Goal: Task Accomplishment & Management: Complete application form

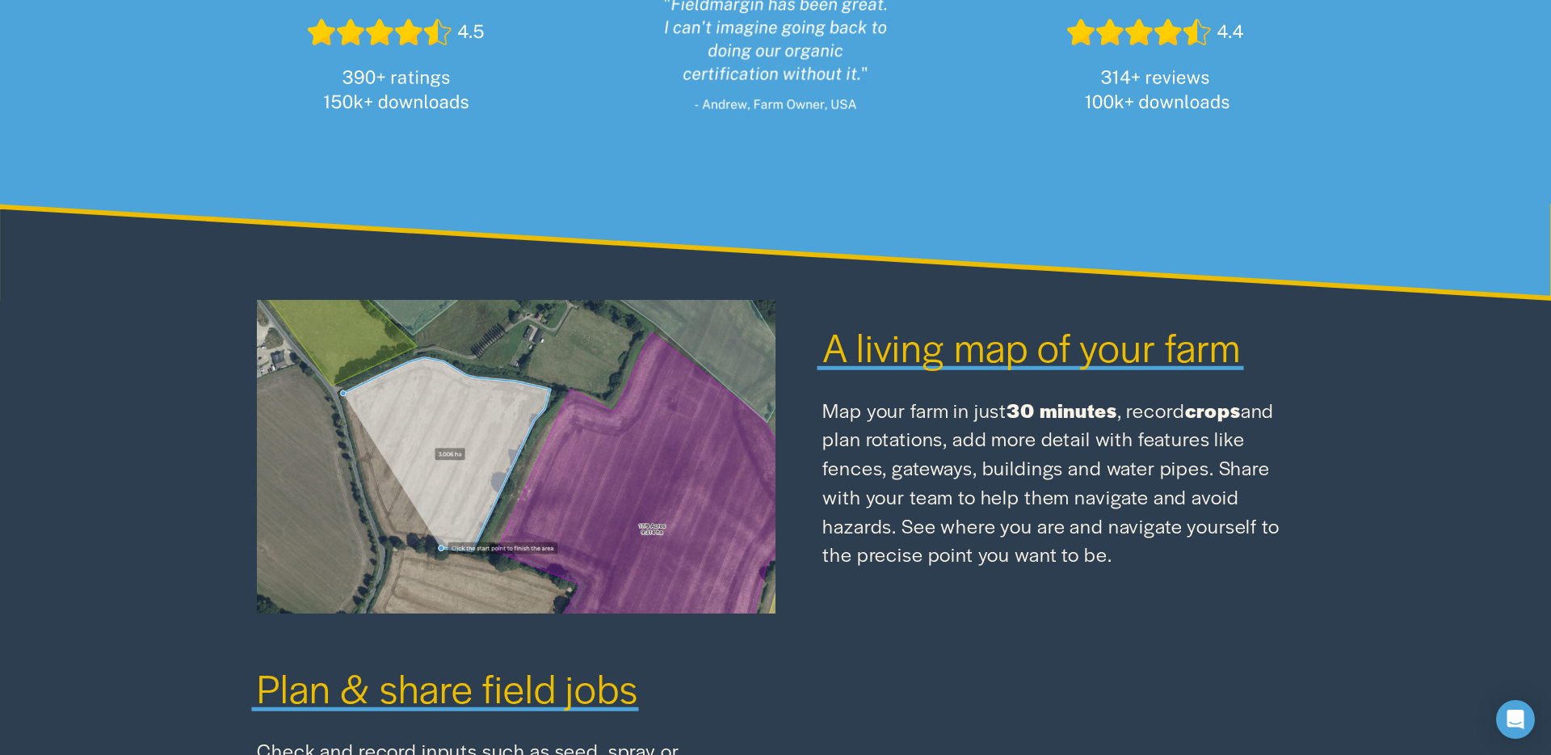
scroll to position [1621, 0]
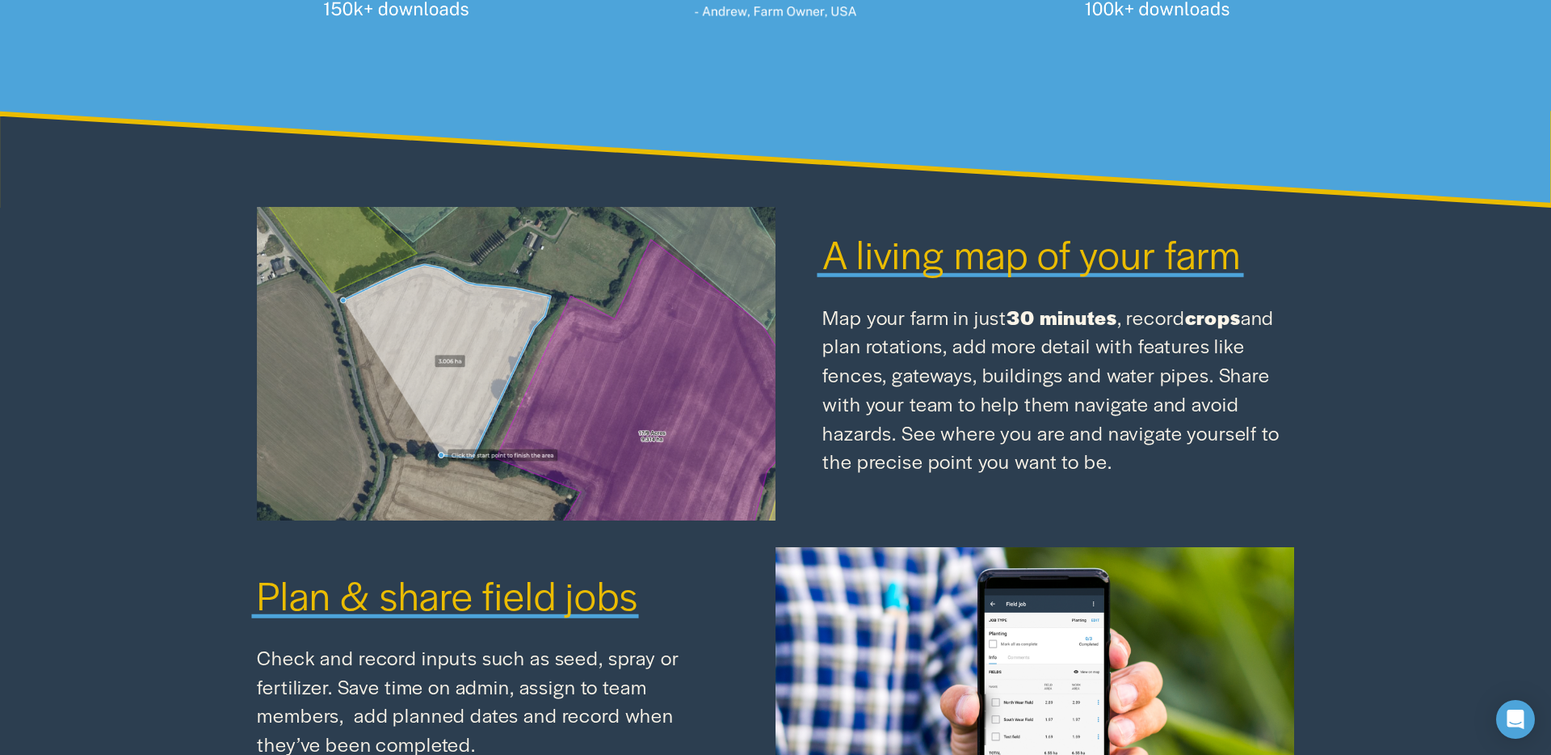
click at [985, 267] on span "A living map of your farm" at bounding box center [1031, 252] width 418 height 55
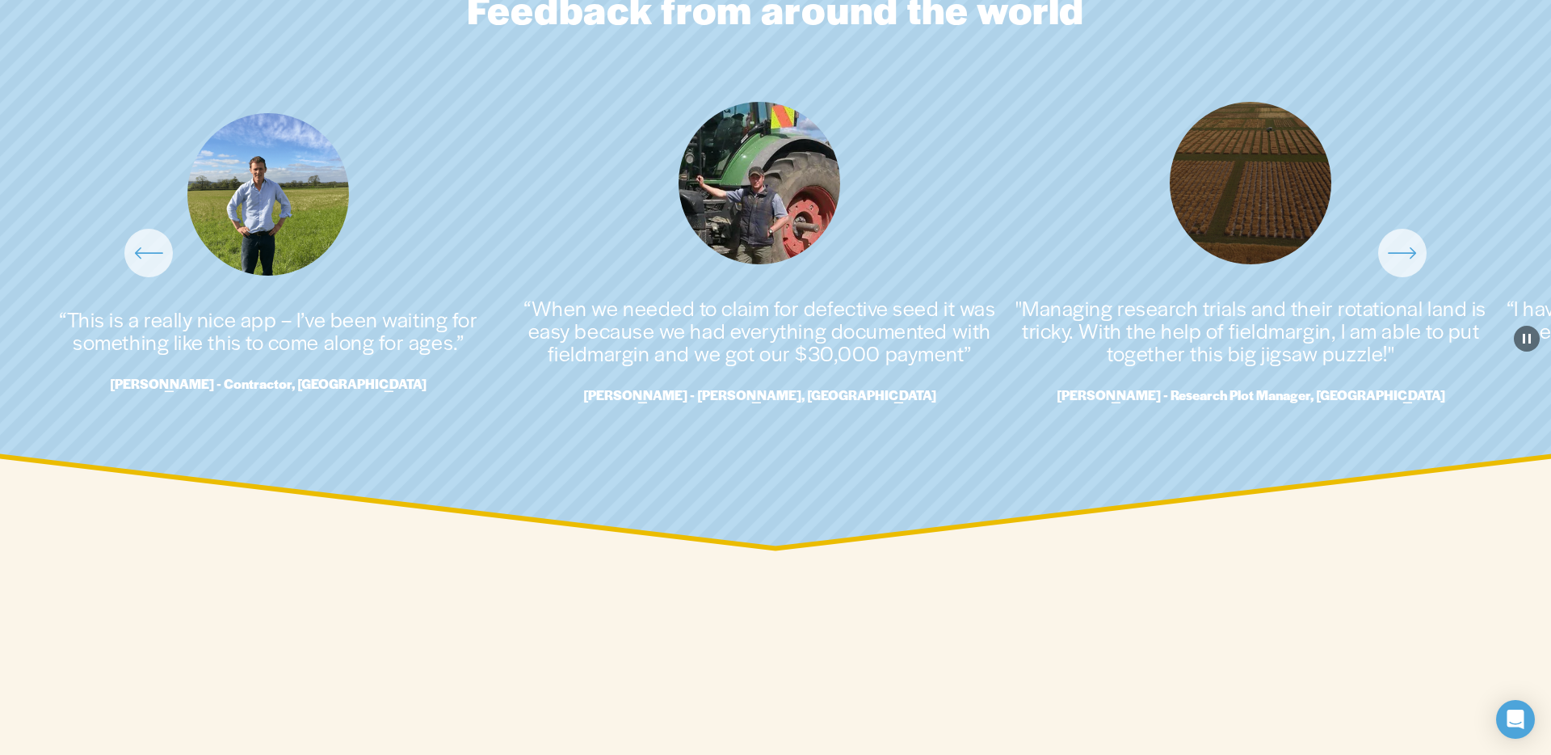
scroll to position [3802, 0]
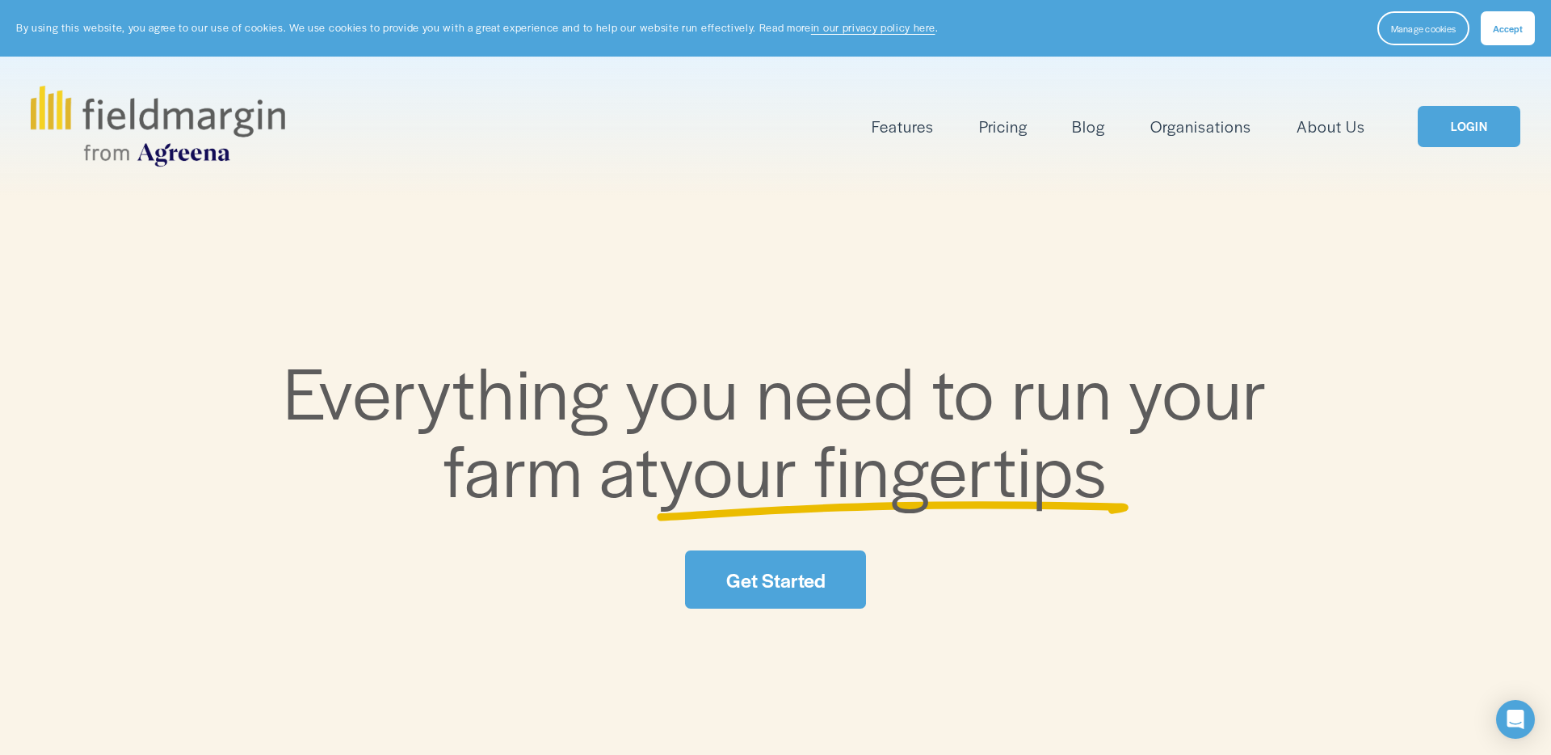
click at [1004, 122] on link "Pricing" at bounding box center [1003, 126] width 48 height 27
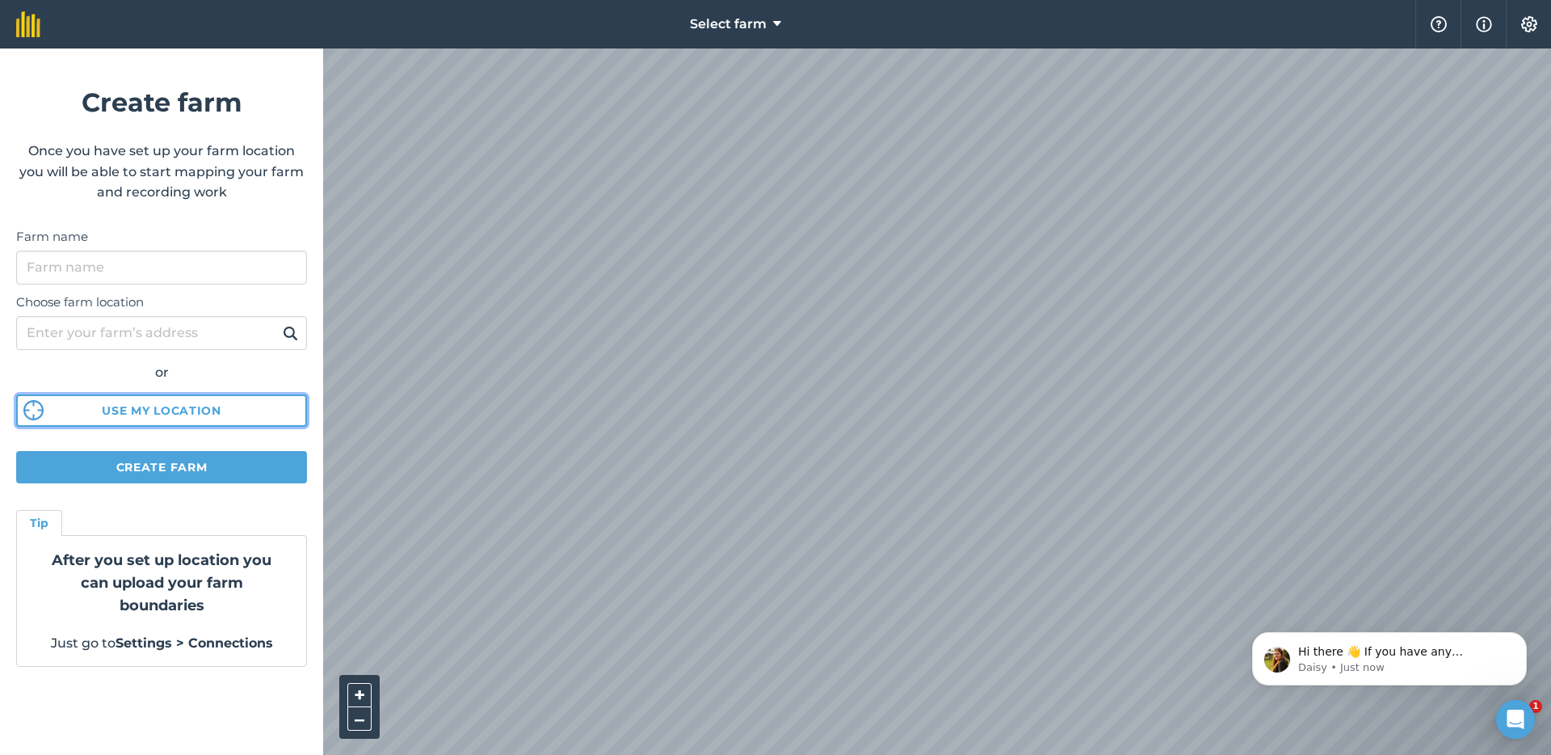
click at [196, 410] on button "Use my location" at bounding box center [161, 410] width 291 height 32
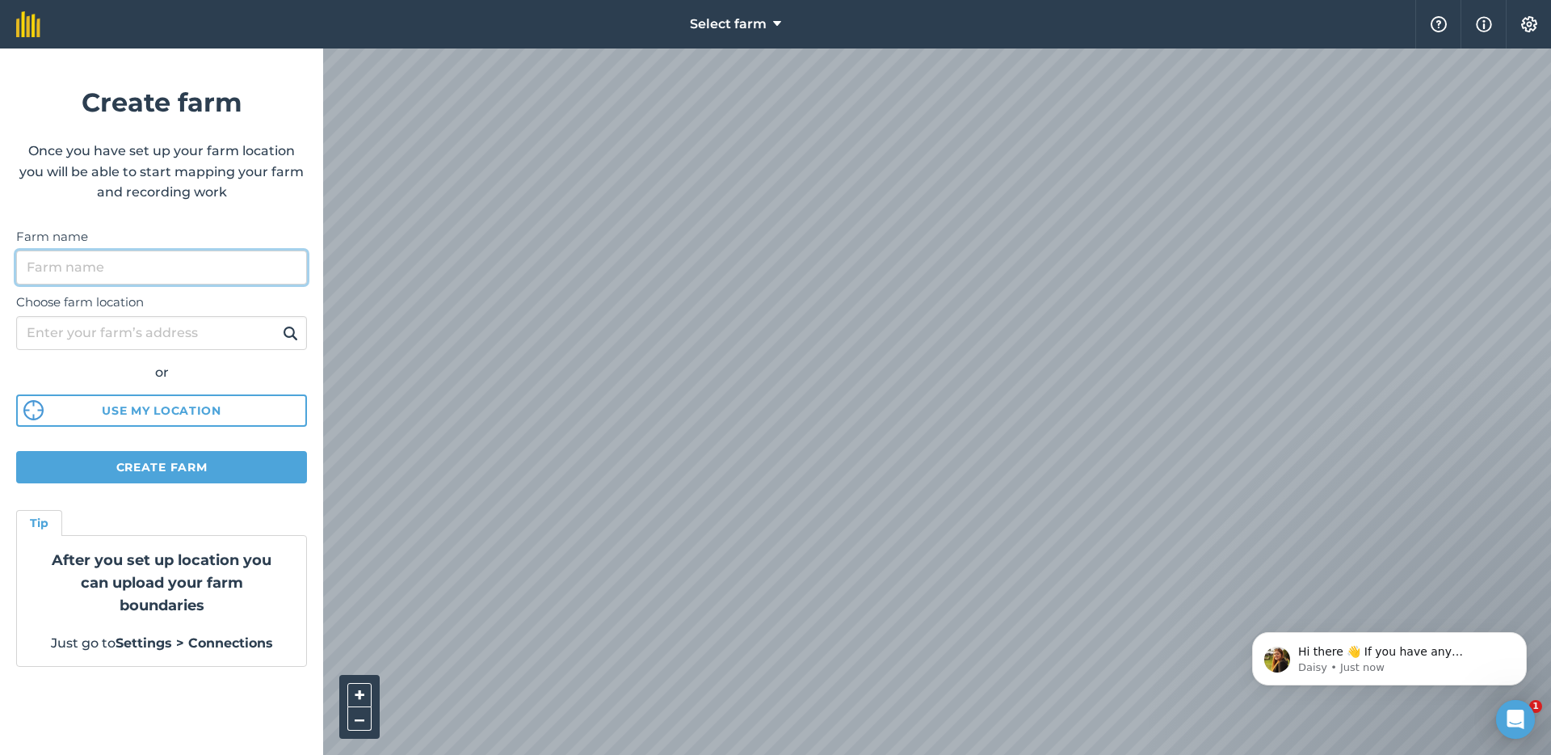
click at [74, 261] on input "Farm name" at bounding box center [161, 267] width 291 height 34
type input "BL"
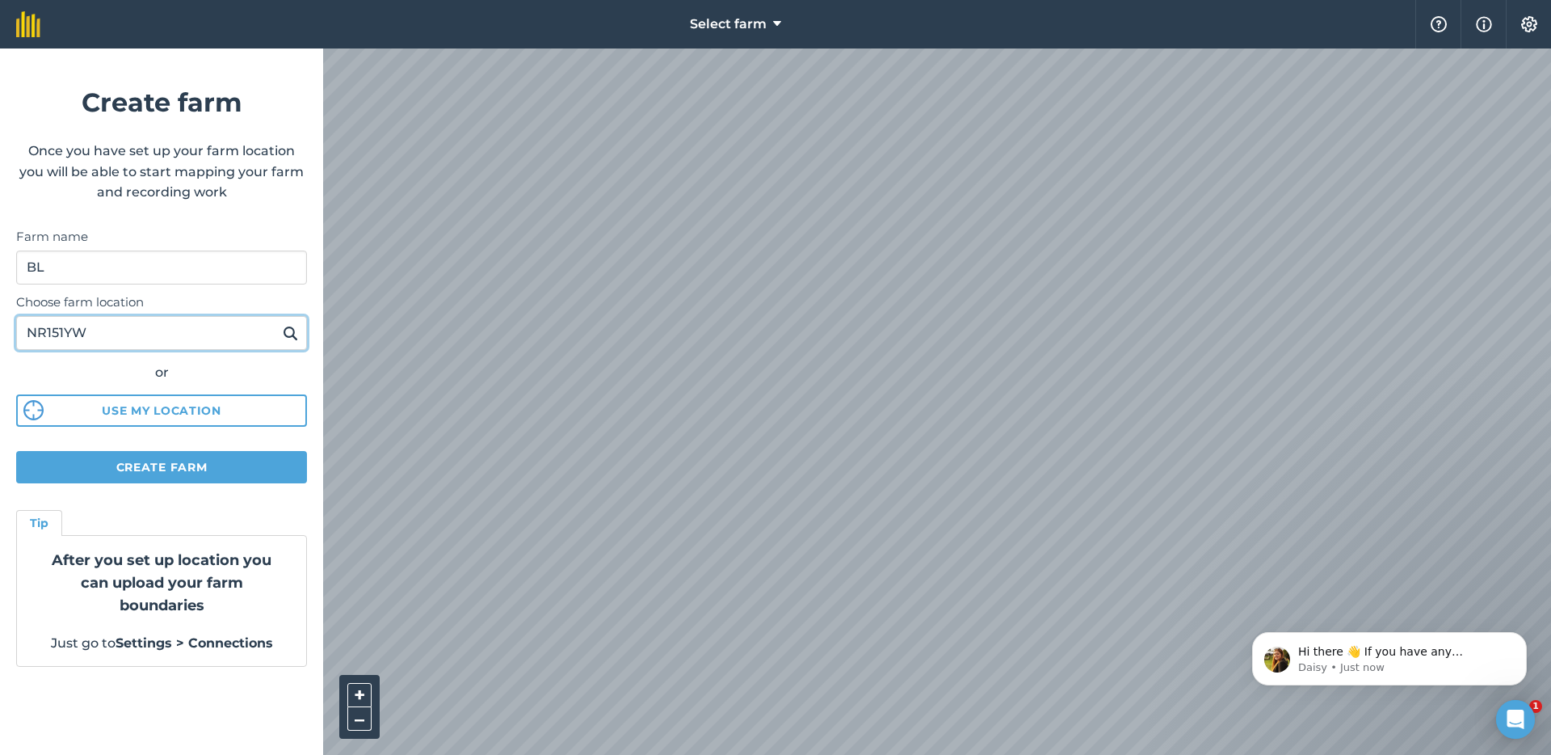
type input "NR151YW"
click at [278, 322] on button at bounding box center [290, 332] width 25 height 21
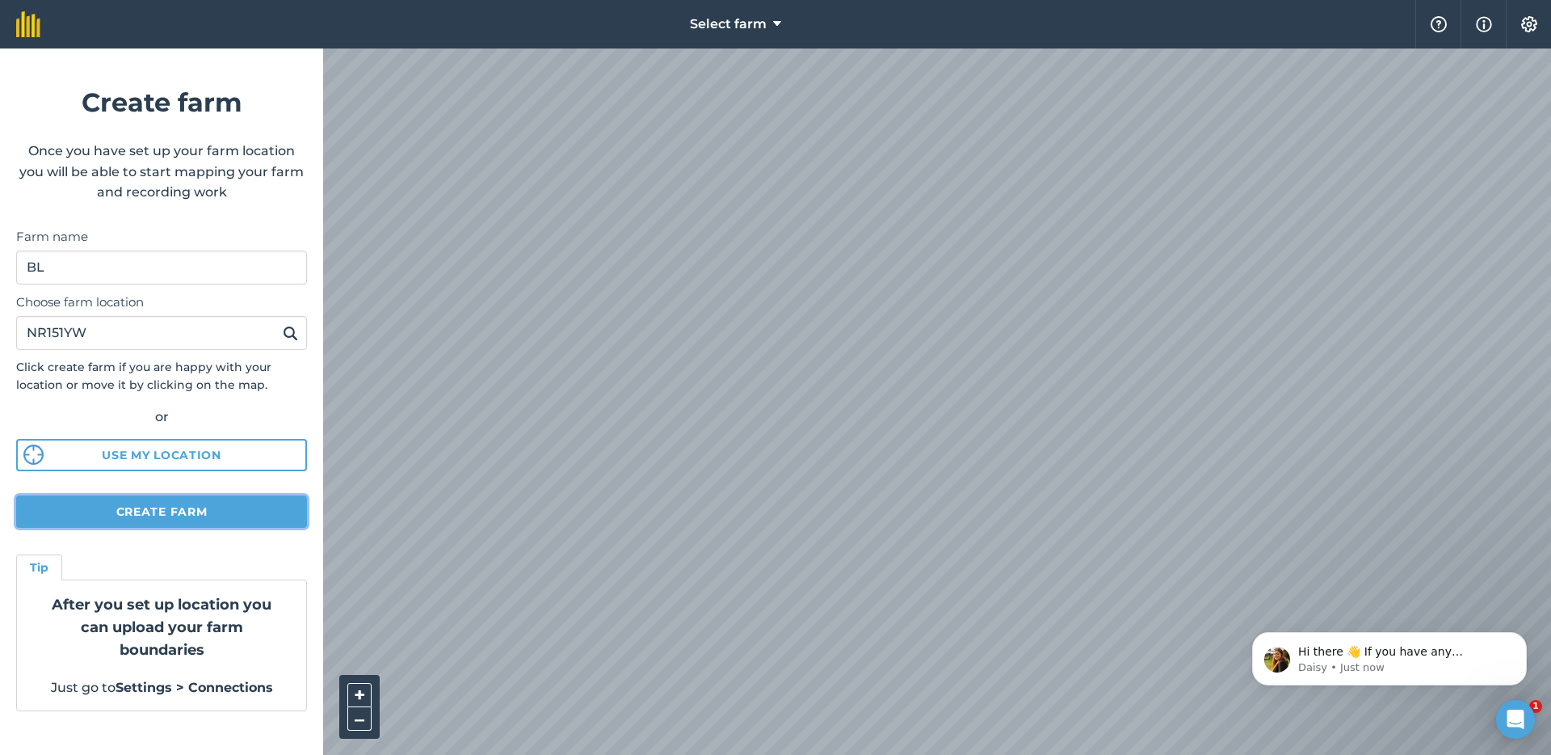
click at [137, 511] on button "Create farm" at bounding box center [161, 511] width 291 height 32
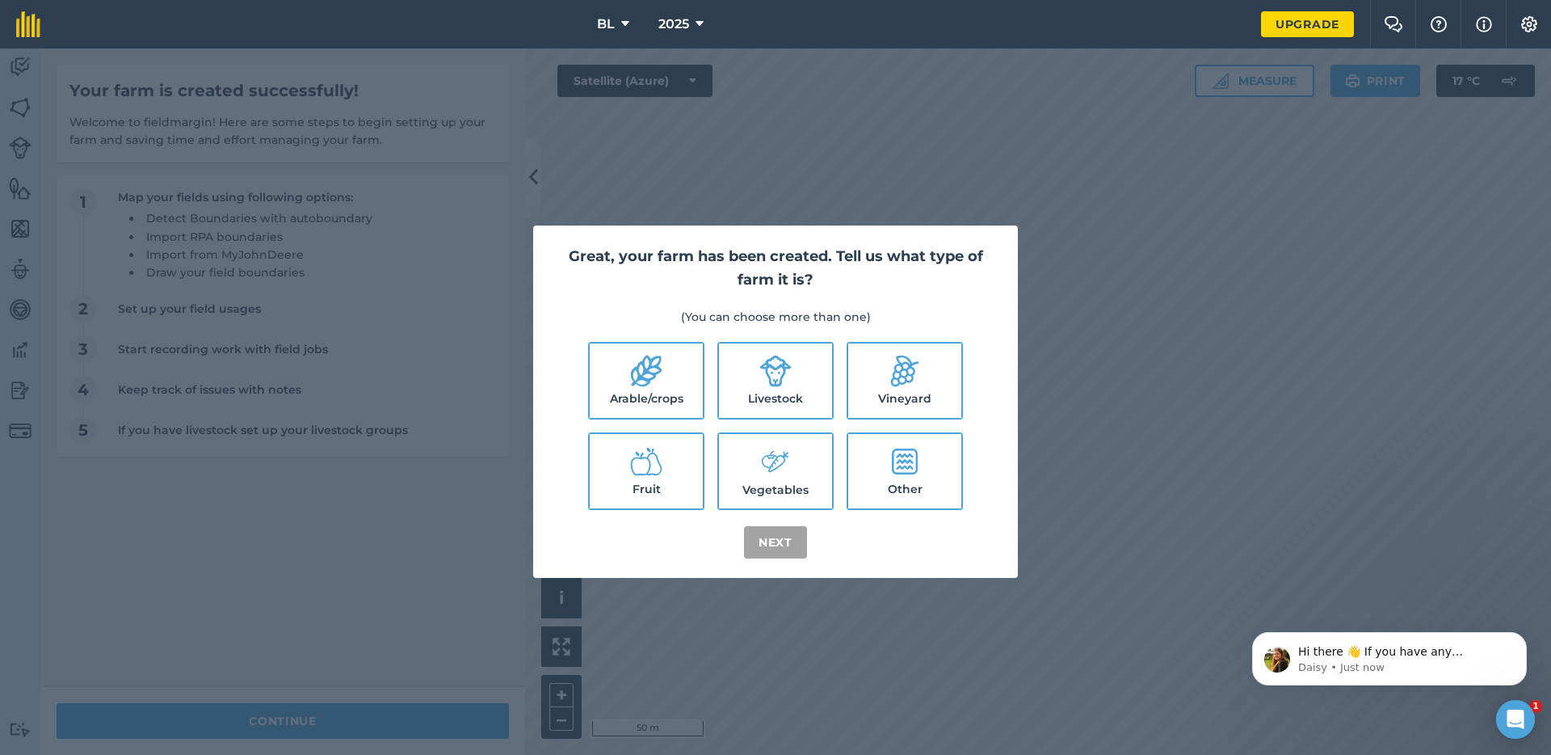
drag, startPoint x: 1061, startPoint y: 302, endPoint x: 1053, endPoint y: 310, distance: 12.0
click at [1061, 303] on div "Great, your farm has been created. Tell us what type of farm it is? (You can ch…" at bounding box center [775, 401] width 1551 height 706
click at [658, 372] on icon at bounding box center [646, 371] width 31 height 32
checkbox input "true"
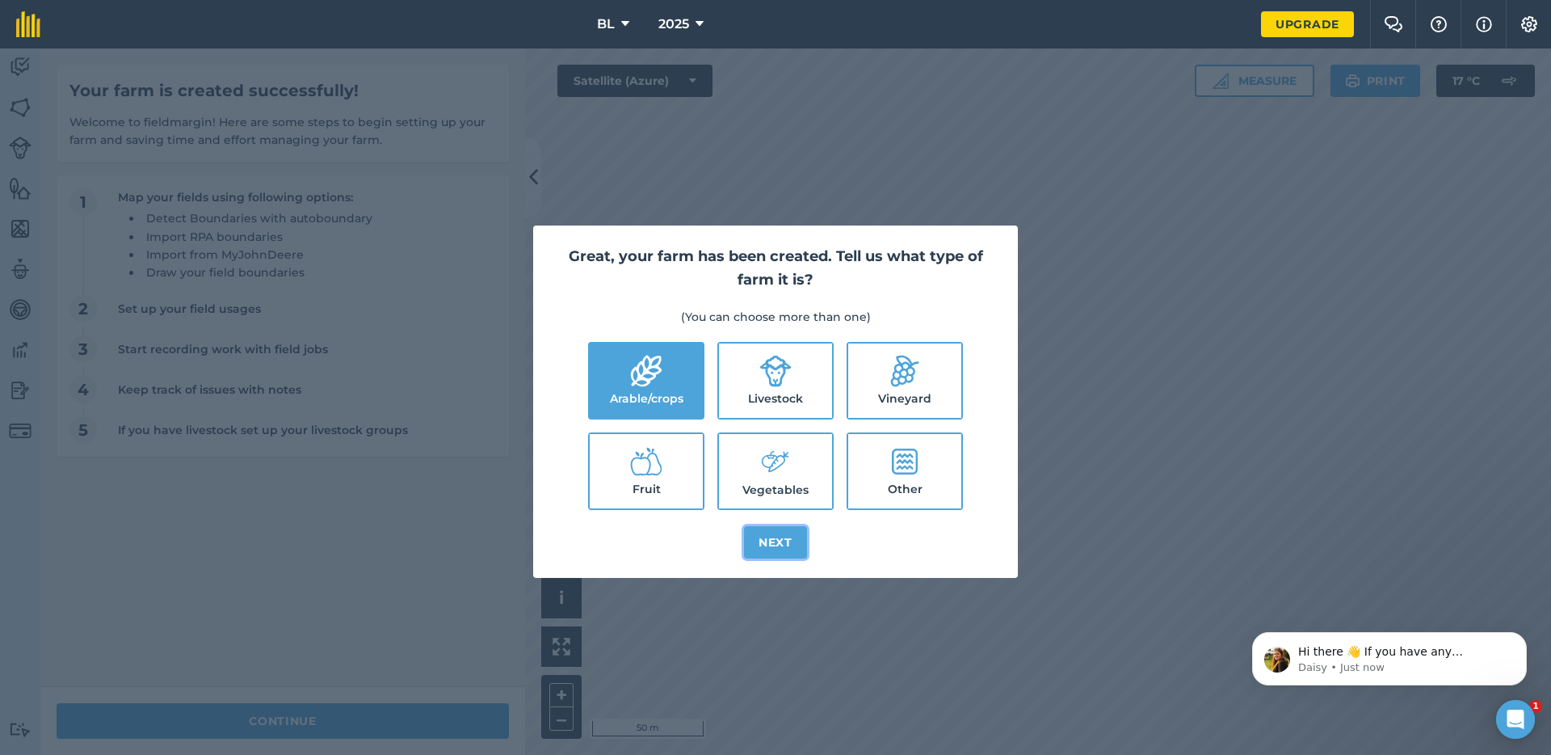
click at [776, 540] on button "Next" at bounding box center [775, 542] width 63 height 32
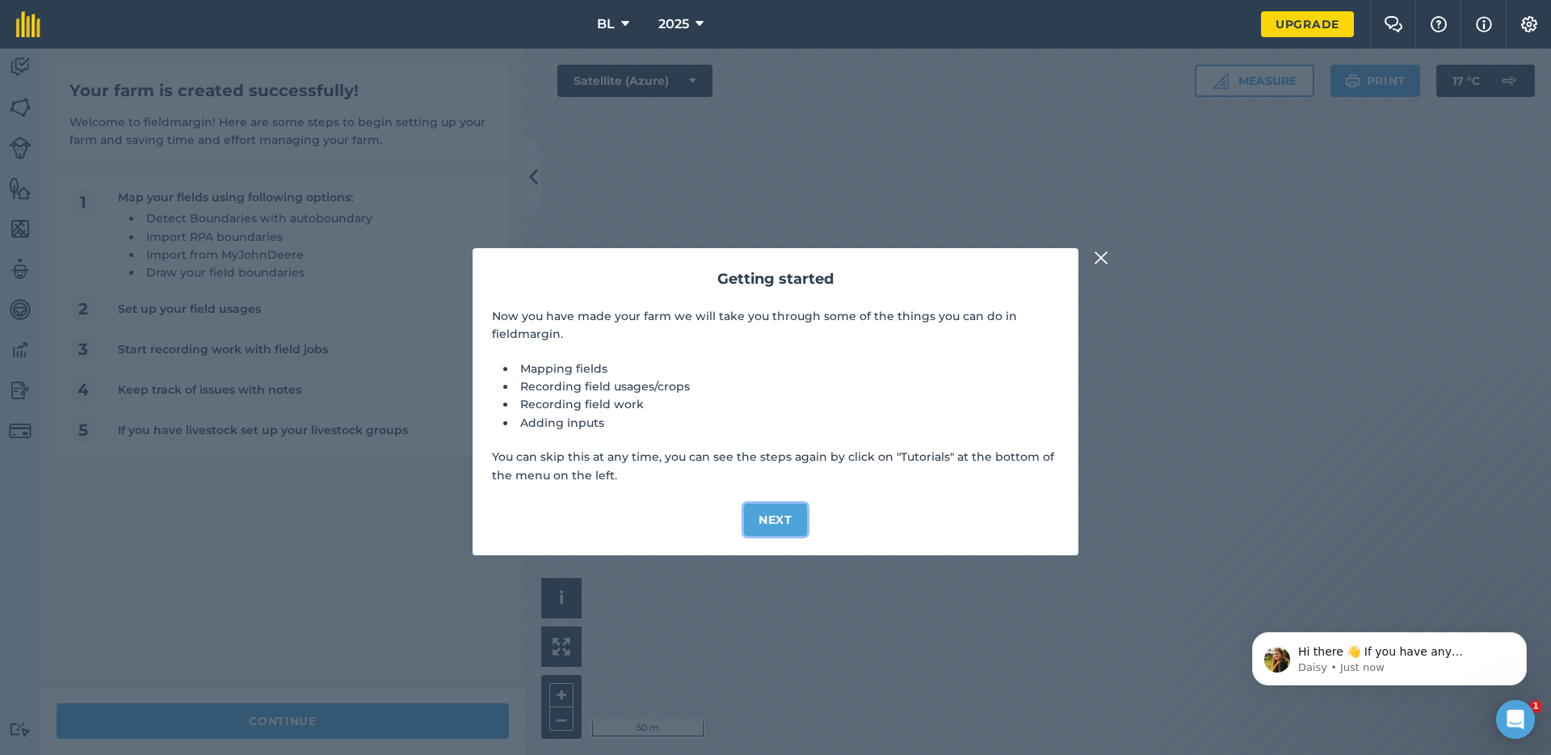
click at [786, 521] on button "Next" at bounding box center [775, 519] width 63 height 32
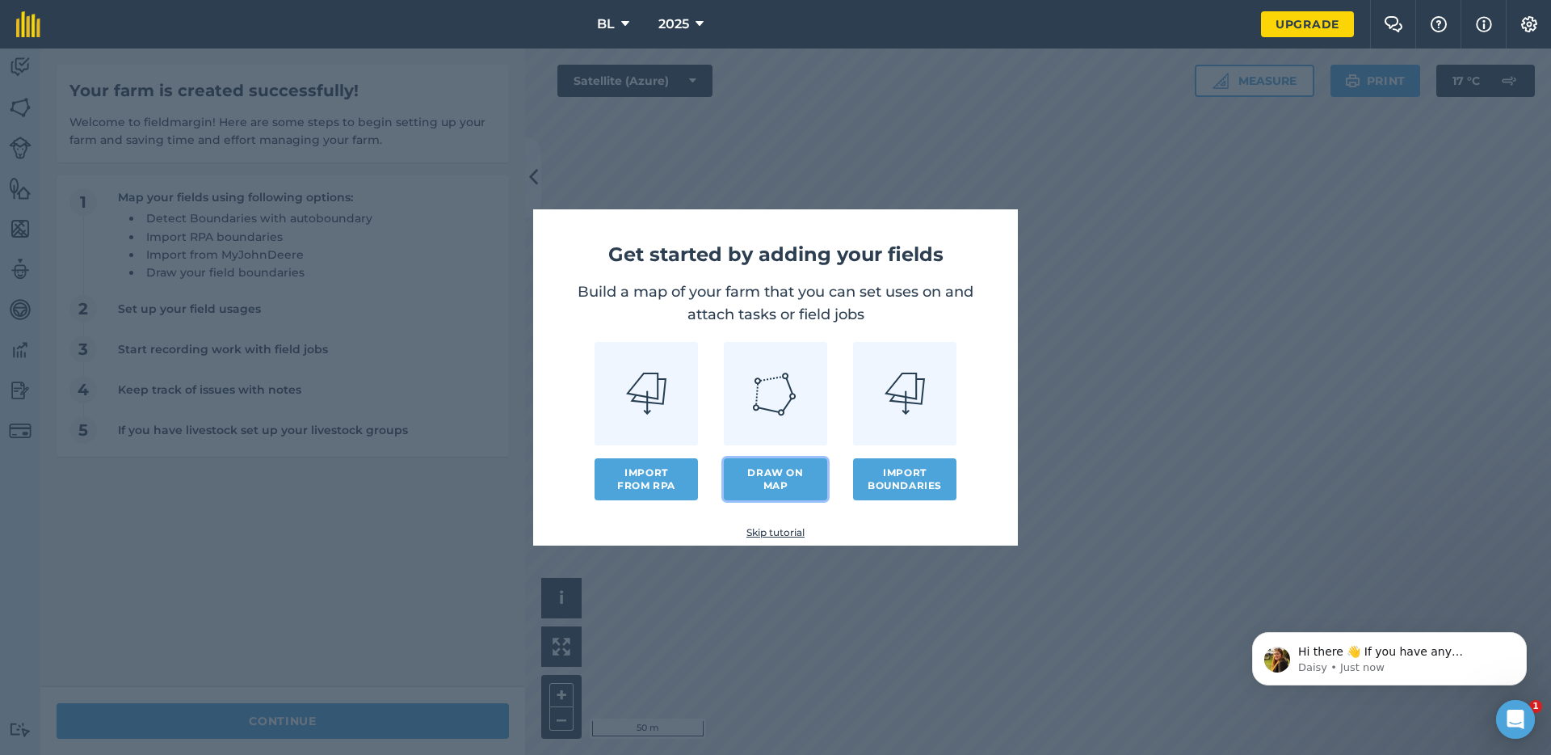
click at [777, 485] on link "Draw on map" at bounding box center [775, 479] width 103 height 42
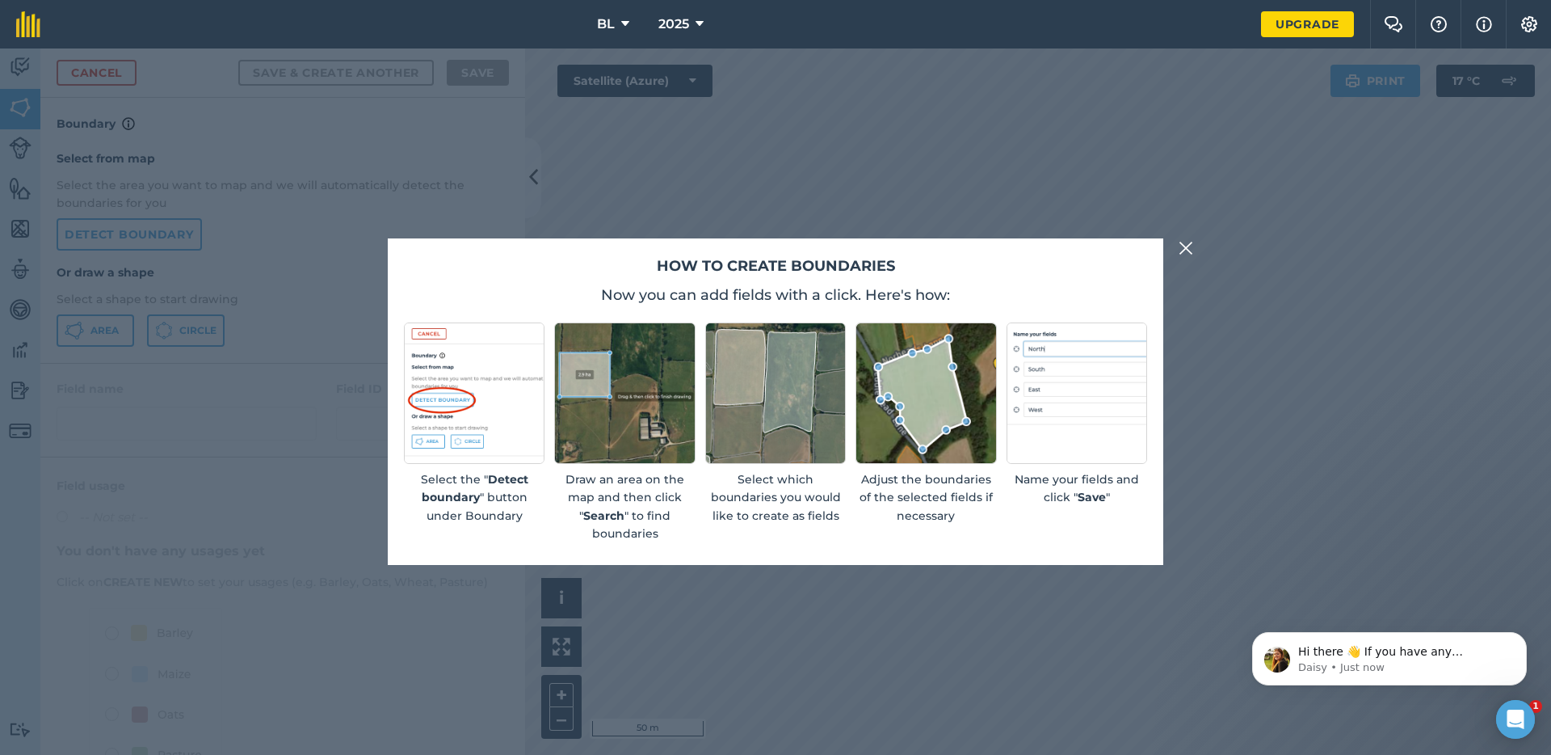
click at [1187, 249] on img at bounding box center [1186, 247] width 15 height 19
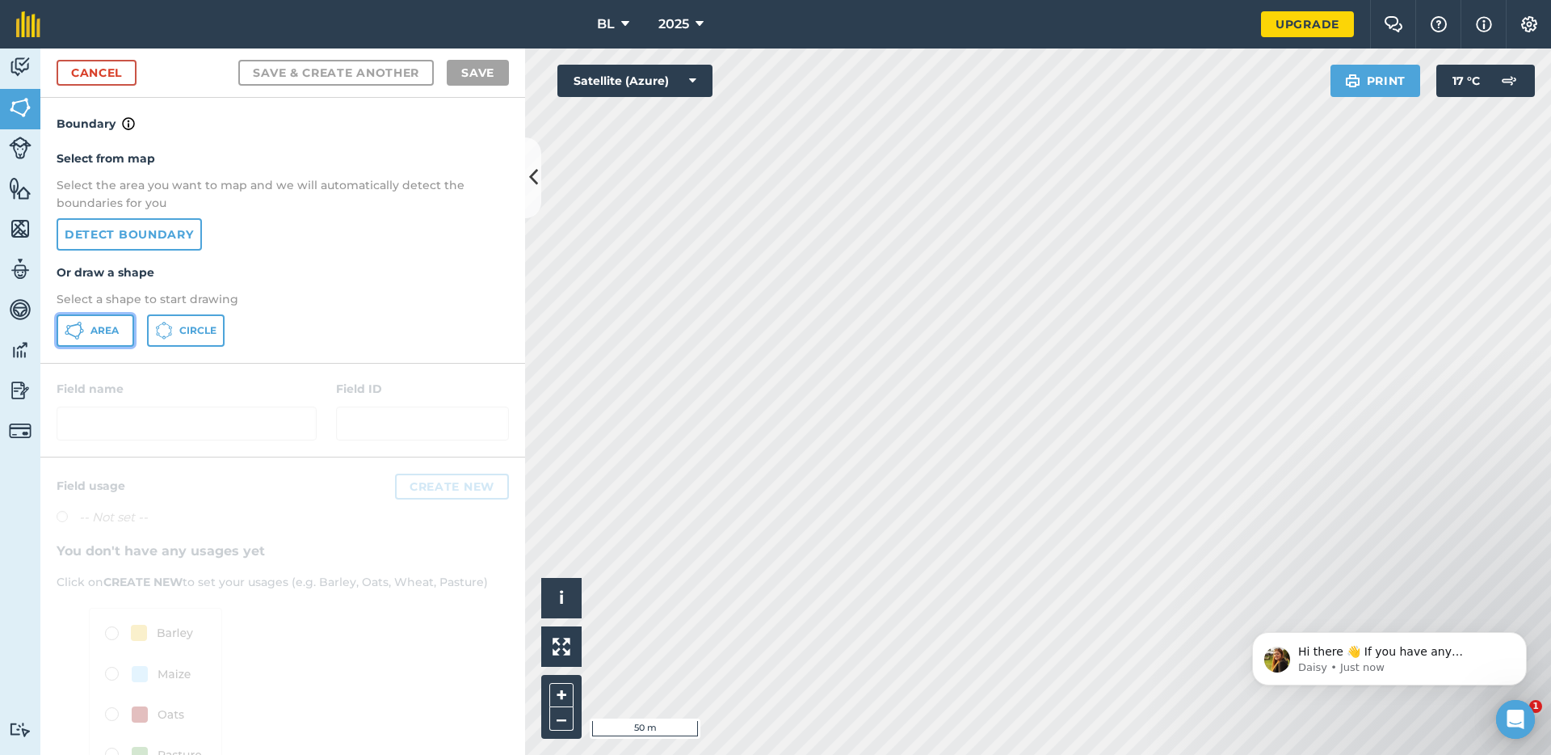
click at [112, 322] on button "Area" at bounding box center [96, 330] width 78 height 32
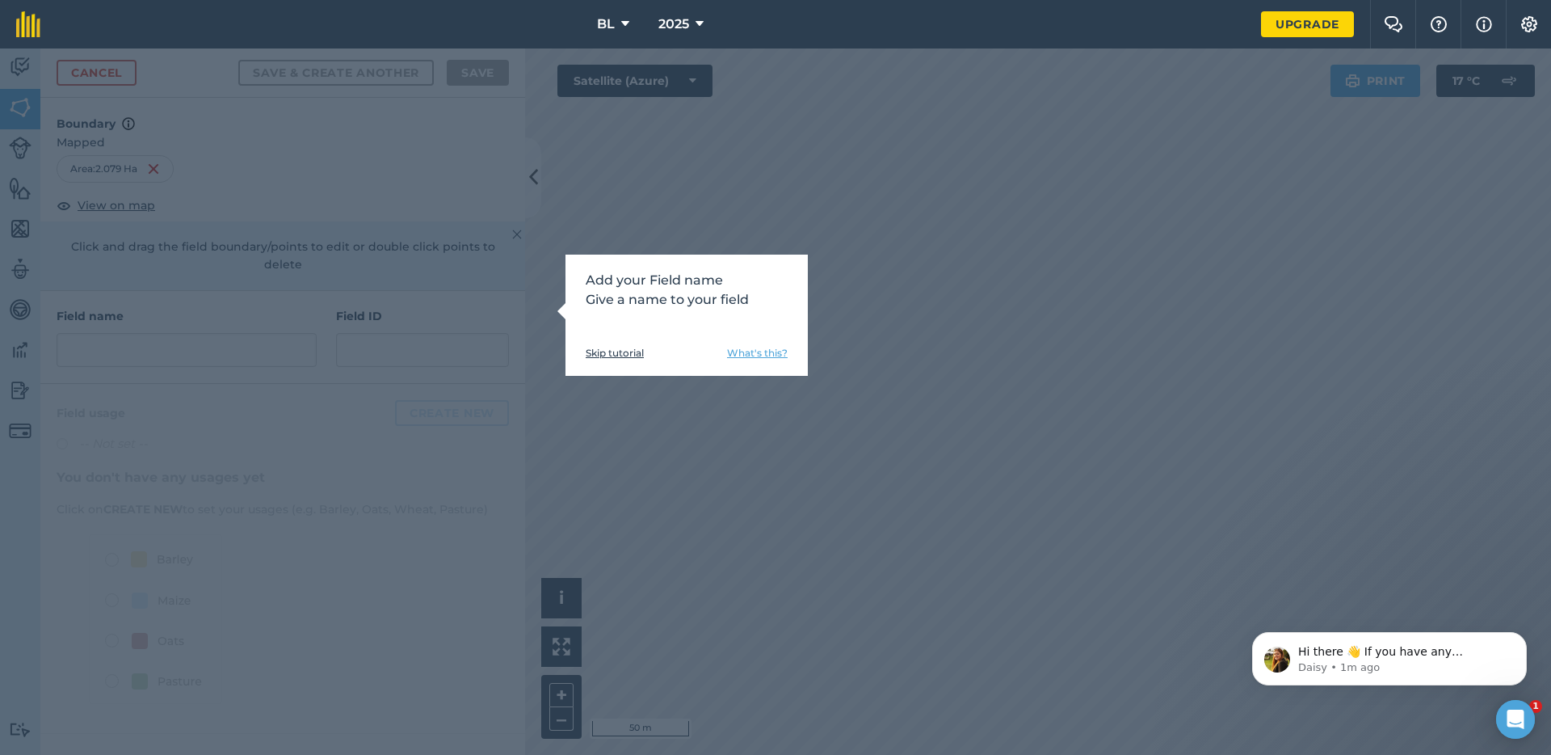
click at [638, 351] on link "Skip tutorial" at bounding box center [615, 353] width 58 height 13
